Goal: Task Accomplishment & Management: Use online tool/utility

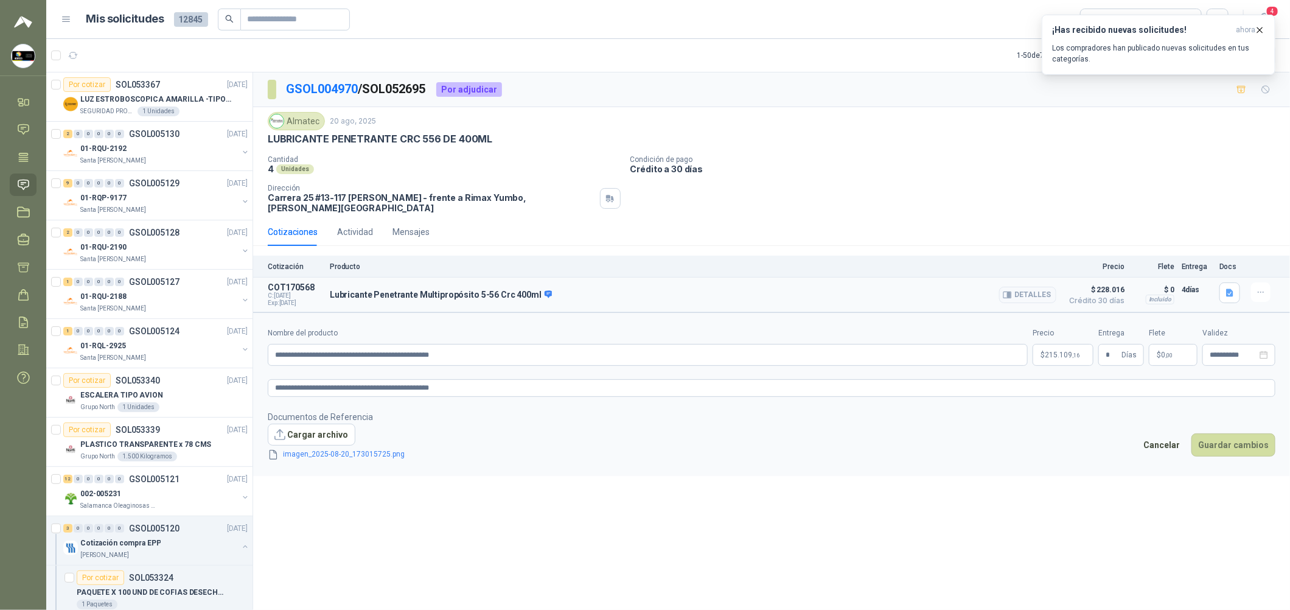
scroll to position [182, 0]
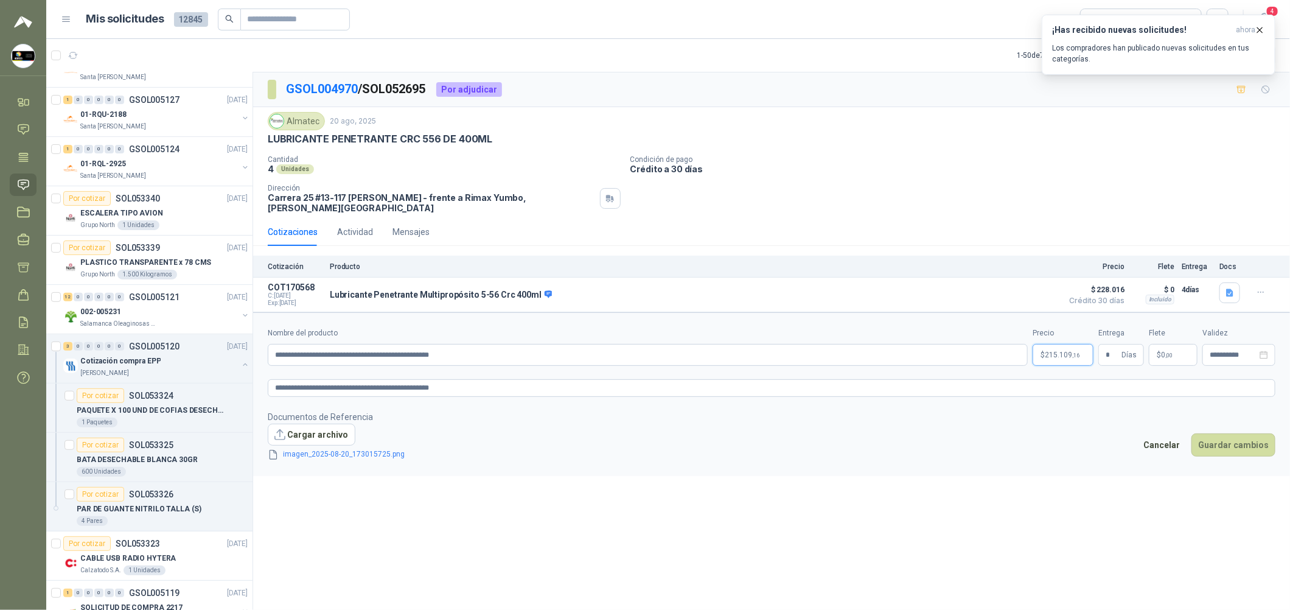
click at [1073, 354] on body "[PERSON_NAME] Soluciones Industriales D&D Inicio Chat Tareas Solicitudes Licita…" at bounding box center [645, 305] width 1290 height 610
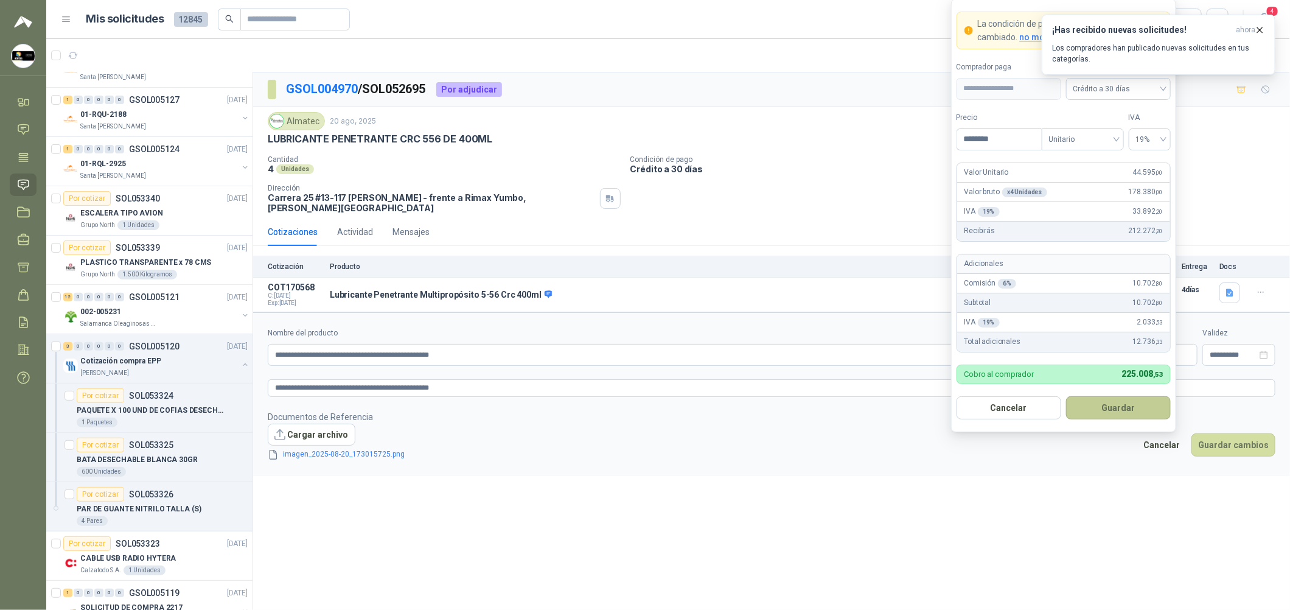
type input "********"
click at [1104, 396] on button "Guardar" at bounding box center [1118, 407] width 105 height 23
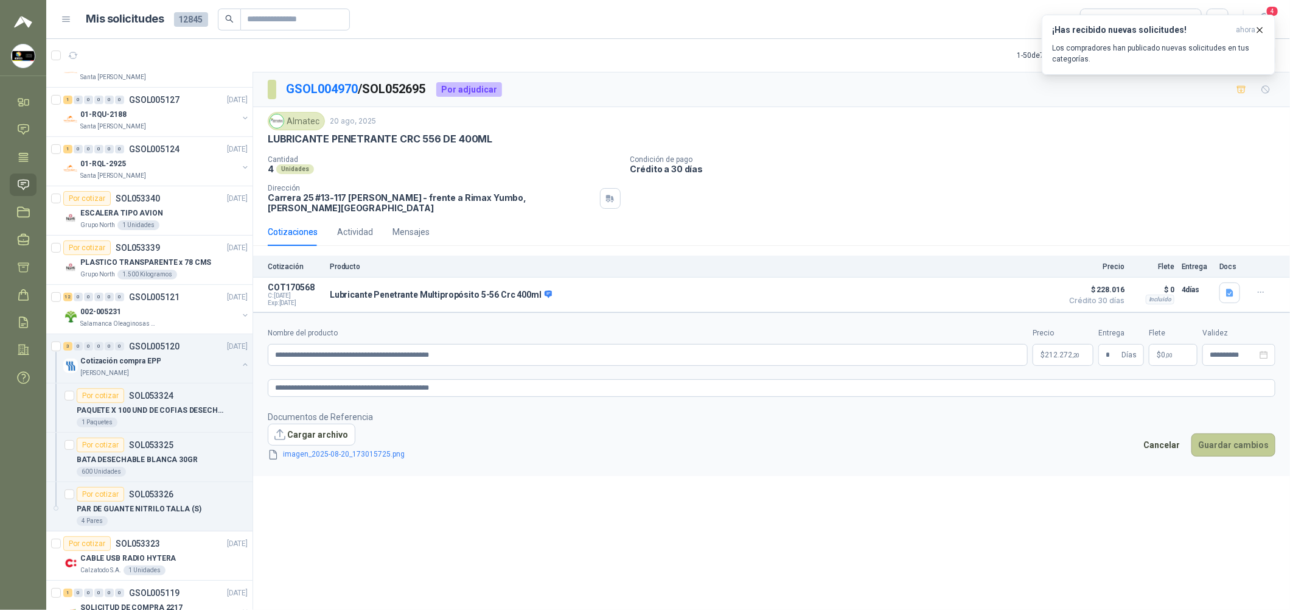
click at [1222, 438] on button "Guardar cambios" at bounding box center [1234, 444] width 84 height 23
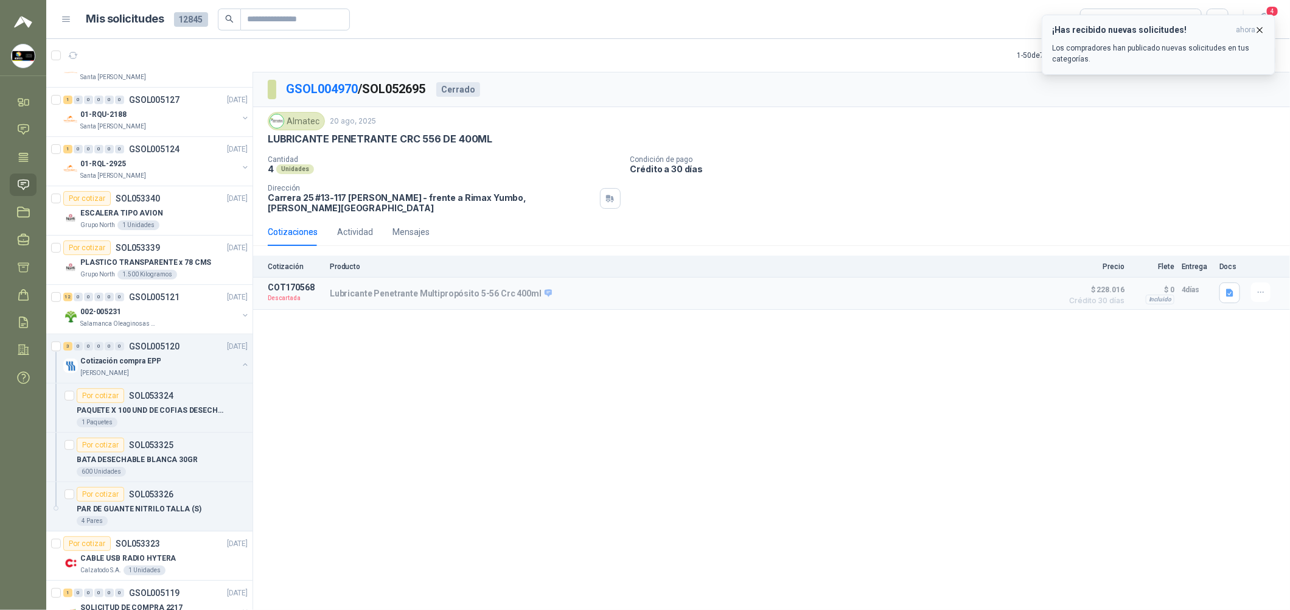
click at [1265, 20] on button "¡Has recibido nuevas solicitudes! ahora Los compradores han publicado nuevas so…" at bounding box center [1159, 45] width 234 height 60
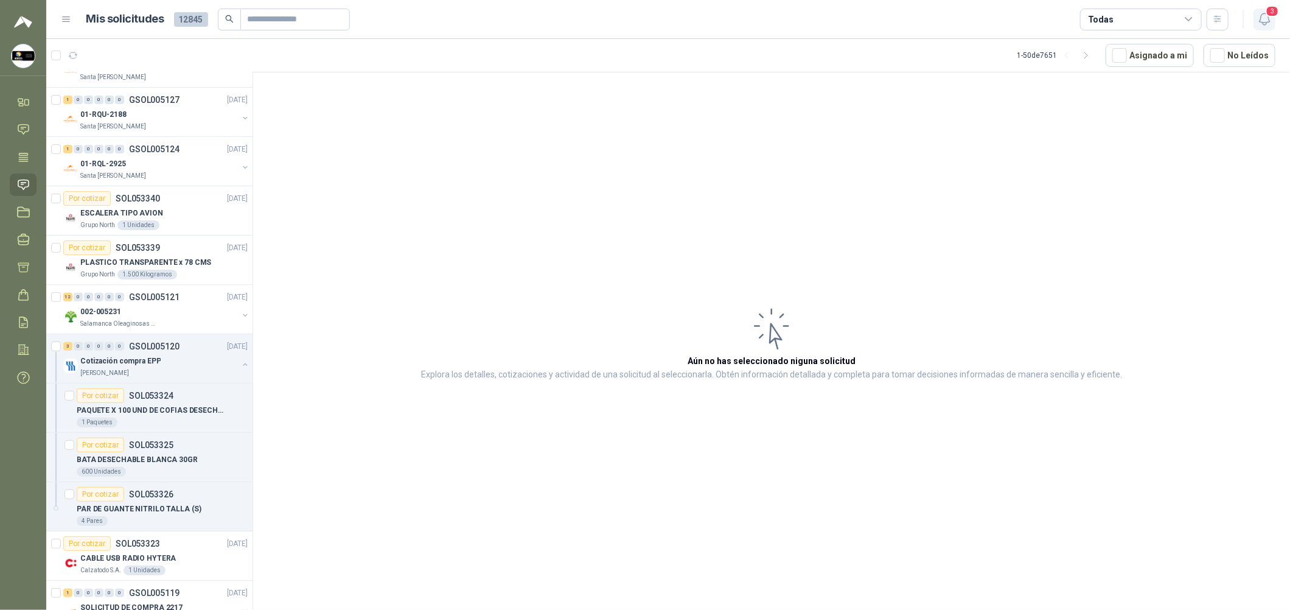
click at [1259, 27] on button "3" at bounding box center [1265, 20] width 22 height 22
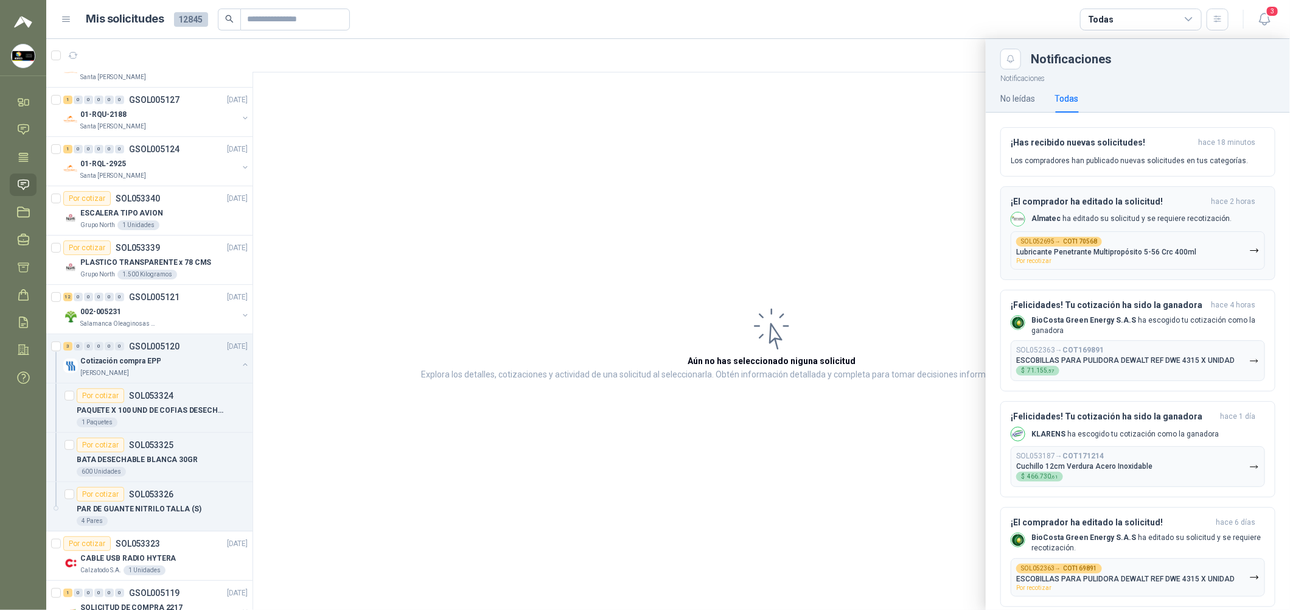
click at [1054, 251] on p "Lubricante Penetrante Multipropósito 5-56 Crc 400ml" at bounding box center [1106, 252] width 180 height 9
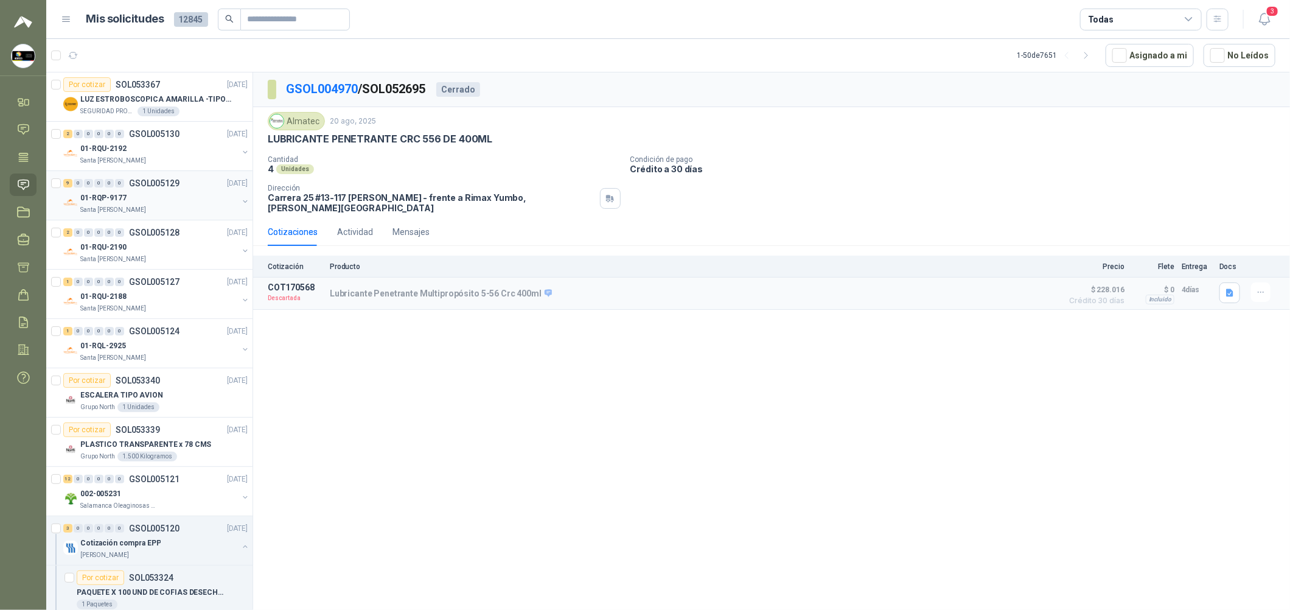
click at [192, 189] on div "9 0 0 0 0 0 GSOL005129 [DATE]" at bounding box center [156, 183] width 187 height 15
